Goal: Information Seeking & Learning: Learn about a topic

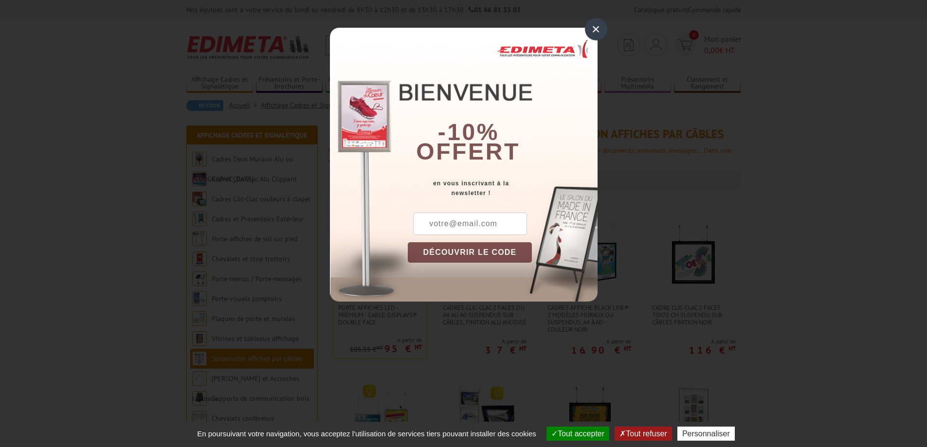
click at [592, 30] on div "×" at bounding box center [596, 29] width 22 height 22
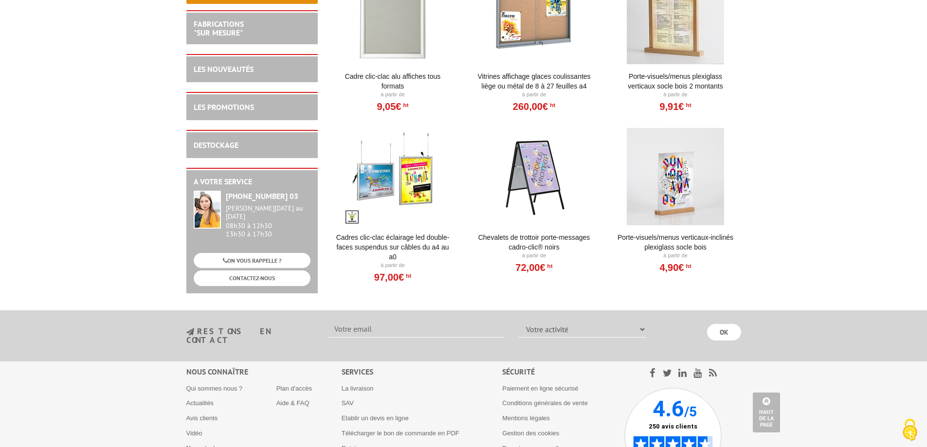
scroll to position [1330, 0]
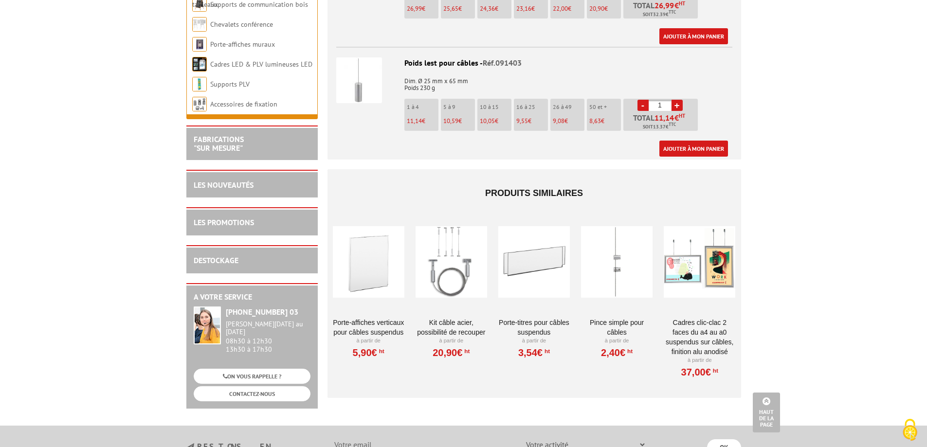
scroll to position [1136, 0]
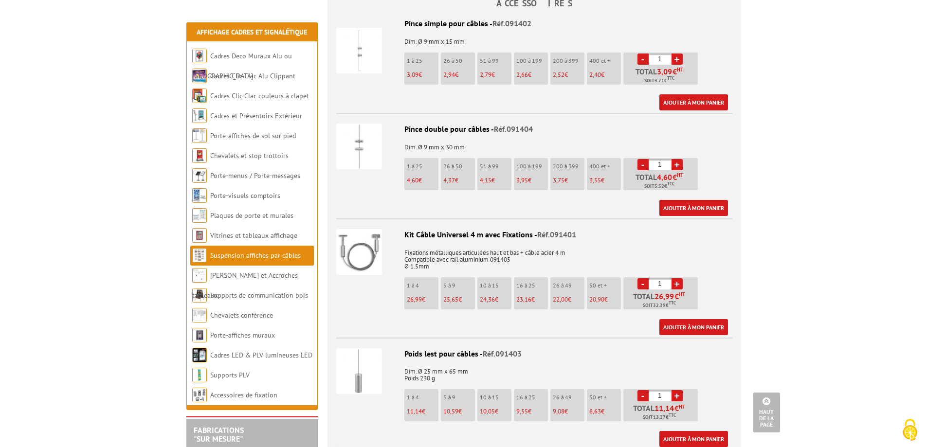
scroll to position [974, 0]
